Goal: Task Accomplishment & Management: Complete application form

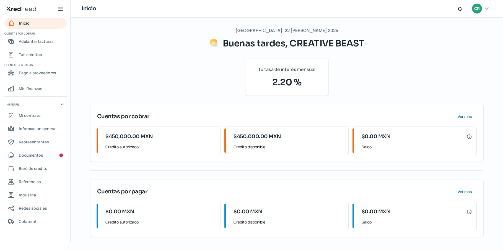
click at [49, 154] on link "Documentos" at bounding box center [35, 155] width 62 height 11
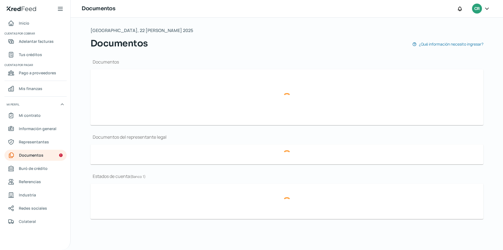
type input "310124 CSF CBE2106111R7.pdf"
type input "AUTOMOTIVE FANTASY 2024.pdf"
type input "CB-LOGO.jpg"
type input "CREATIVE BEAST. PROTOC. N° 117,374, DEL 1° TESTIMONIO.pdf"
type input "EDO CUENTA FISCAL [PERSON_NAME] 2025.pdf"
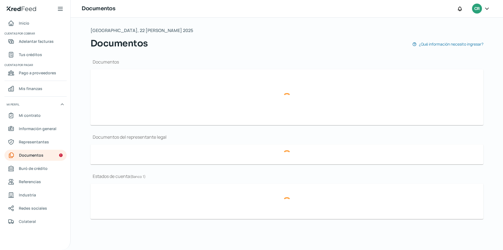
type input "EDO CUENTA FISCAL MAYO 2025.pdf"
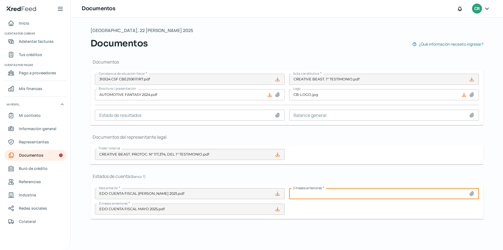
click at [357, 191] on input at bounding box center [384, 193] width 190 height 11
type input "C:\fakepath\EDO CUENTA FISCAL JUNIO 2025.pdf"
type input "EDO CUENTA FISCAL JUNIO 2025.pdf"
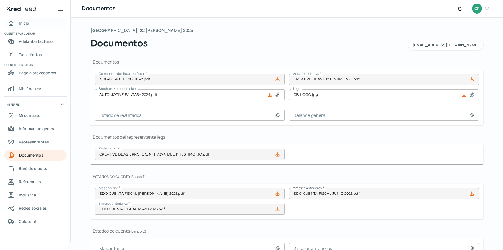
click at [34, 21] on link "Inicio" at bounding box center [35, 23] width 62 height 11
